Goal: Navigation & Orientation: Find specific page/section

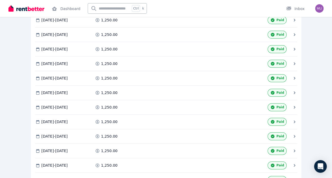
scroll to position [11, 0]
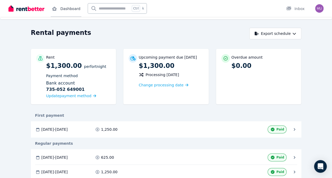
click at [73, 7] on link "Dashboard" at bounding box center [66, 8] width 31 height 17
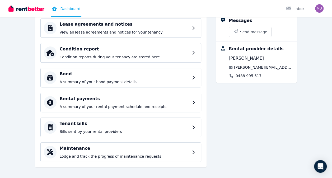
scroll to position [81, 0]
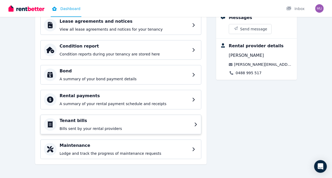
click at [194, 123] on div "Tenant bills Bills sent by your rental providers" at bounding box center [120, 125] width 161 height 20
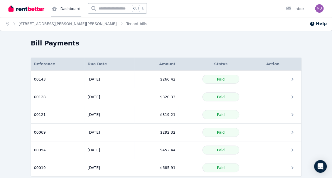
click at [54, 10] on icon at bounding box center [54, 9] width 5 height 4
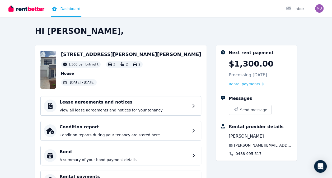
click at [25, 8] on img at bounding box center [26, 8] width 36 height 8
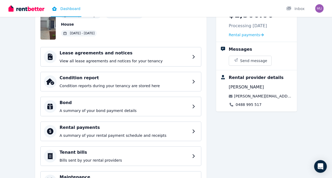
scroll to position [81, 0]
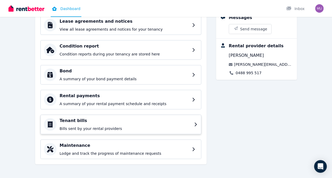
click at [194, 125] on div "Tenant bills Bills sent by your rental providers" at bounding box center [120, 125] width 161 height 20
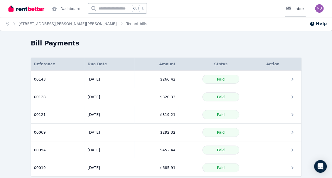
click at [296, 7] on div "Inbox" at bounding box center [295, 8] width 19 height 5
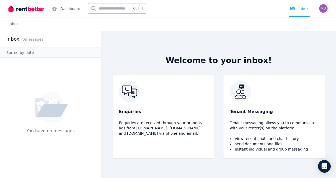
click at [29, 11] on img at bounding box center [26, 8] width 36 height 8
